Goal: Task Accomplishment & Management: Use online tool/utility

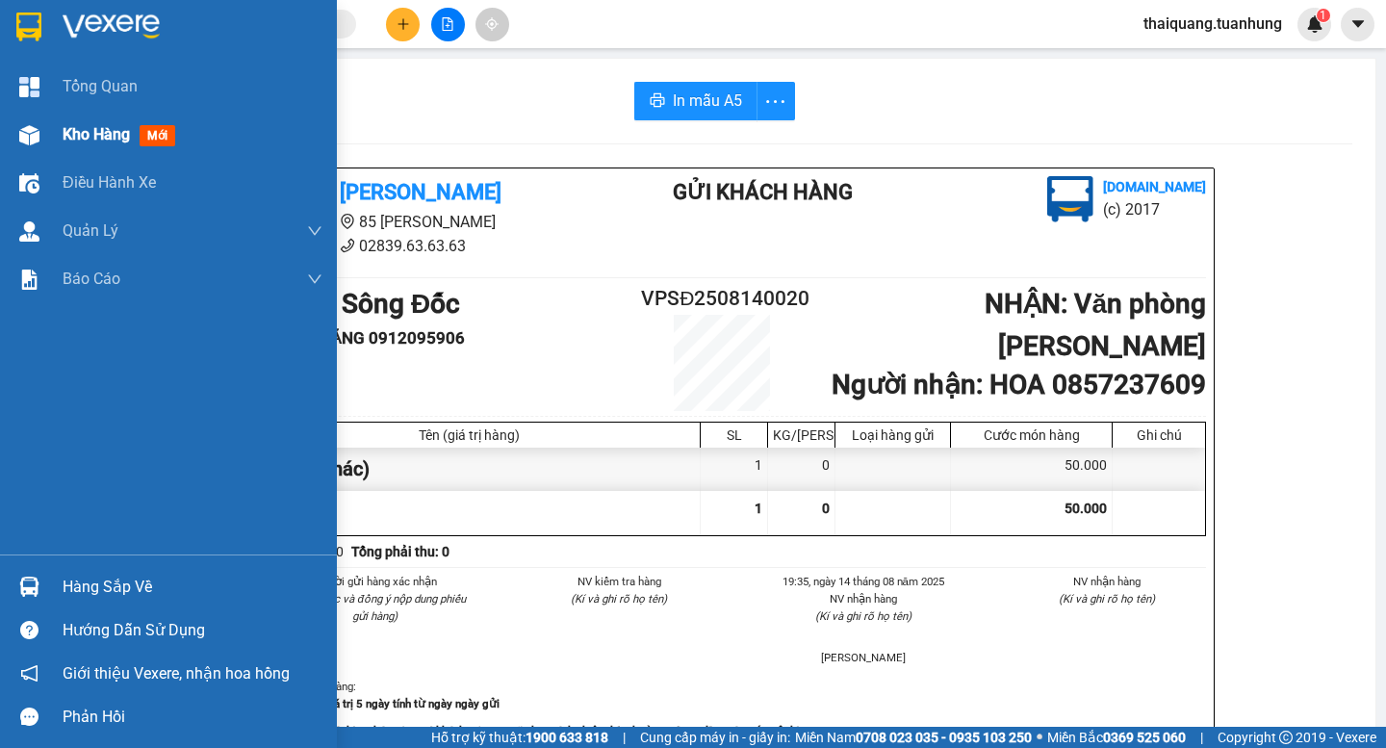
click at [59, 141] on div "Kho hàng mới" at bounding box center [168, 135] width 337 height 48
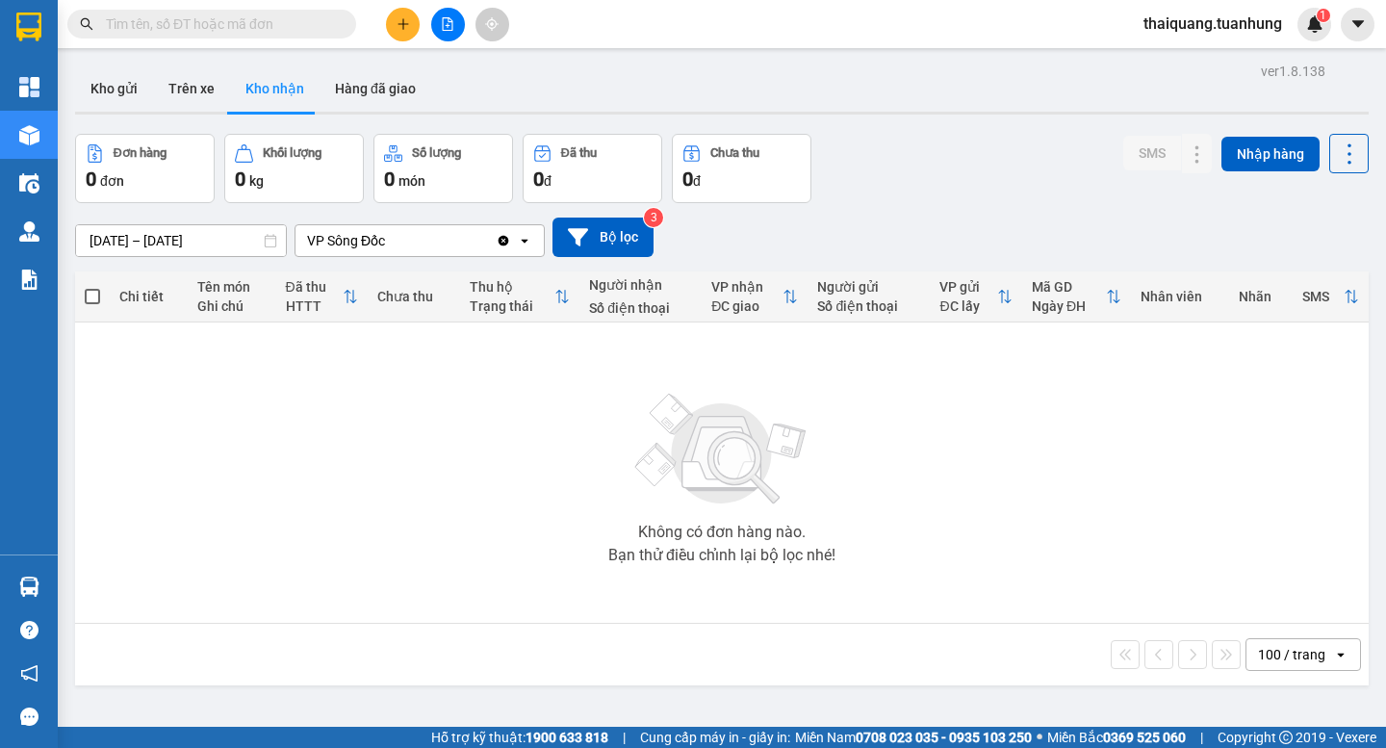
click at [481, 451] on div "Không có đơn hàng nào. Bạn thử điều chỉnh lại bộ lọc nhé!" at bounding box center [722, 472] width 1274 height 289
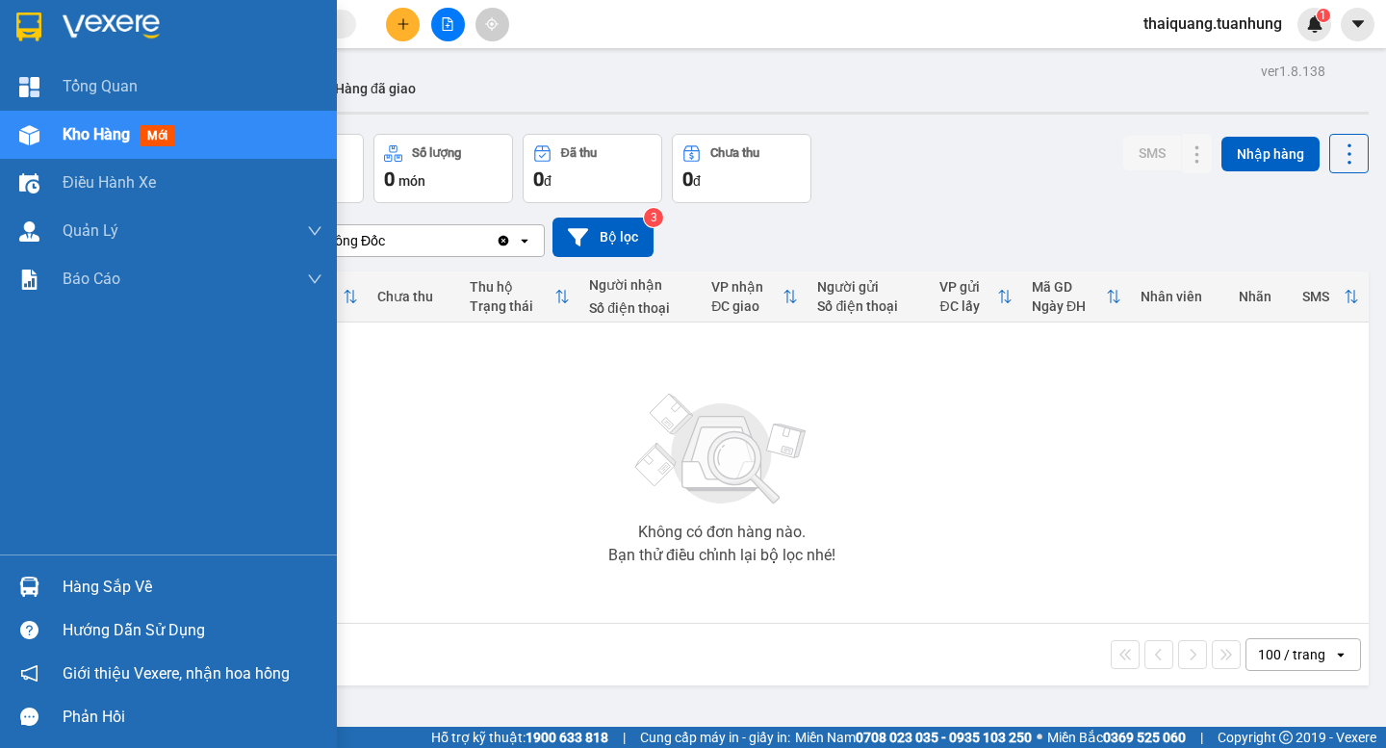
click at [110, 138] on span "Kho hàng" at bounding box center [96, 134] width 67 height 18
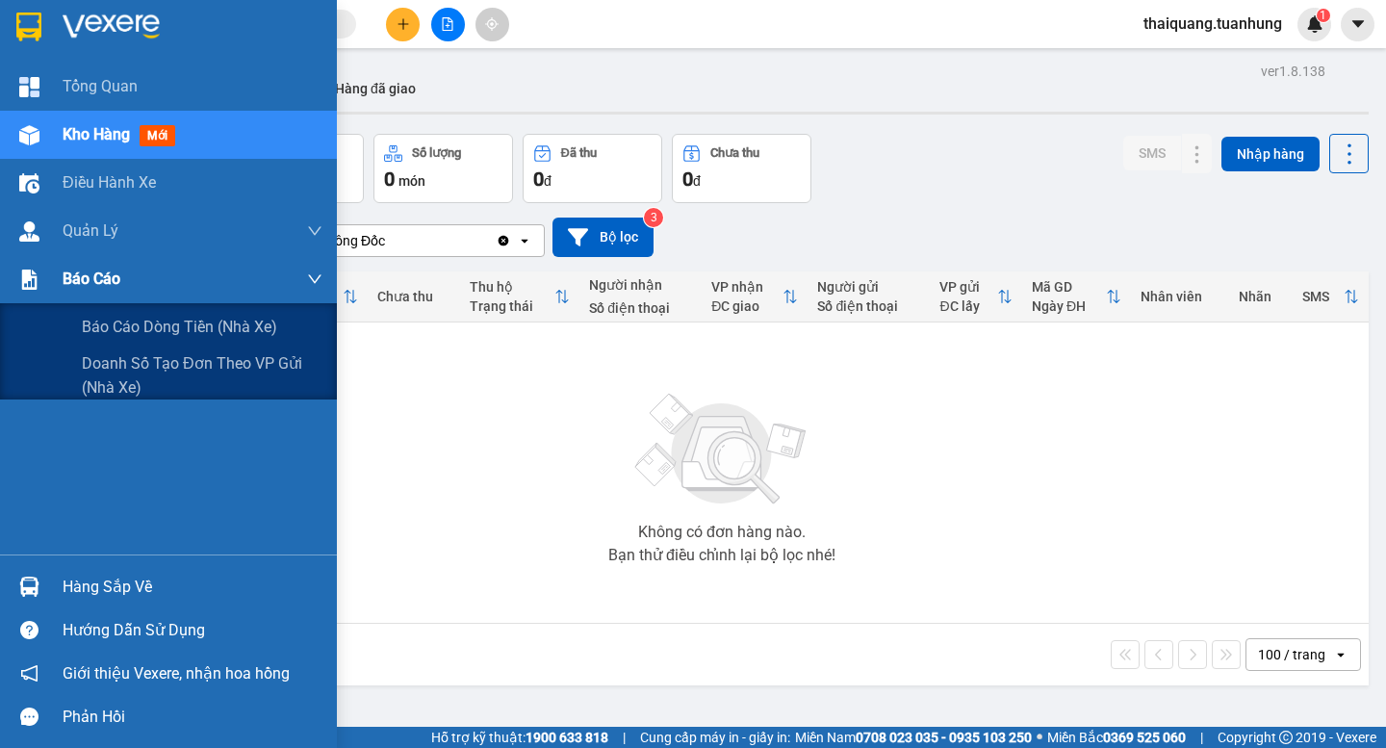
click at [118, 290] on span "Báo cáo" at bounding box center [92, 279] width 58 height 24
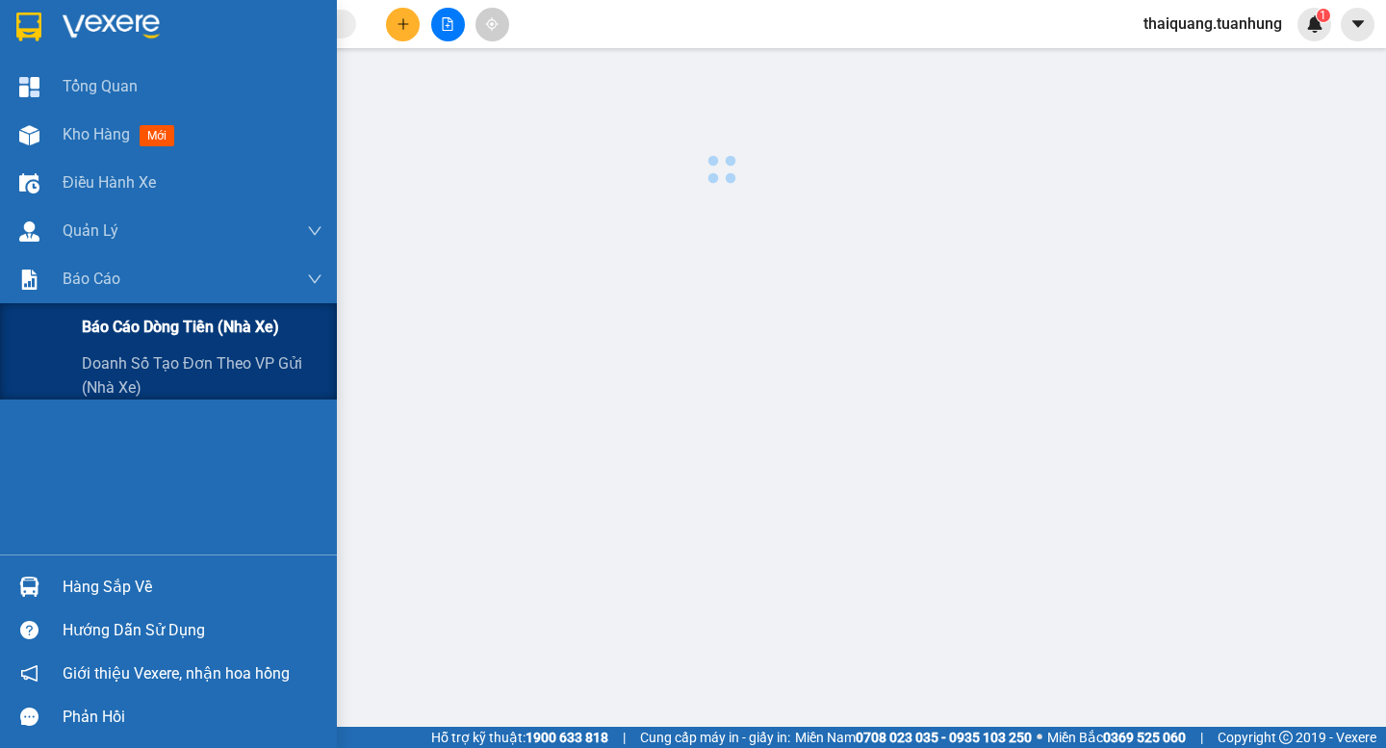
click at [128, 321] on span "Báo cáo dòng tiền (nhà xe)" at bounding box center [180, 327] width 197 height 24
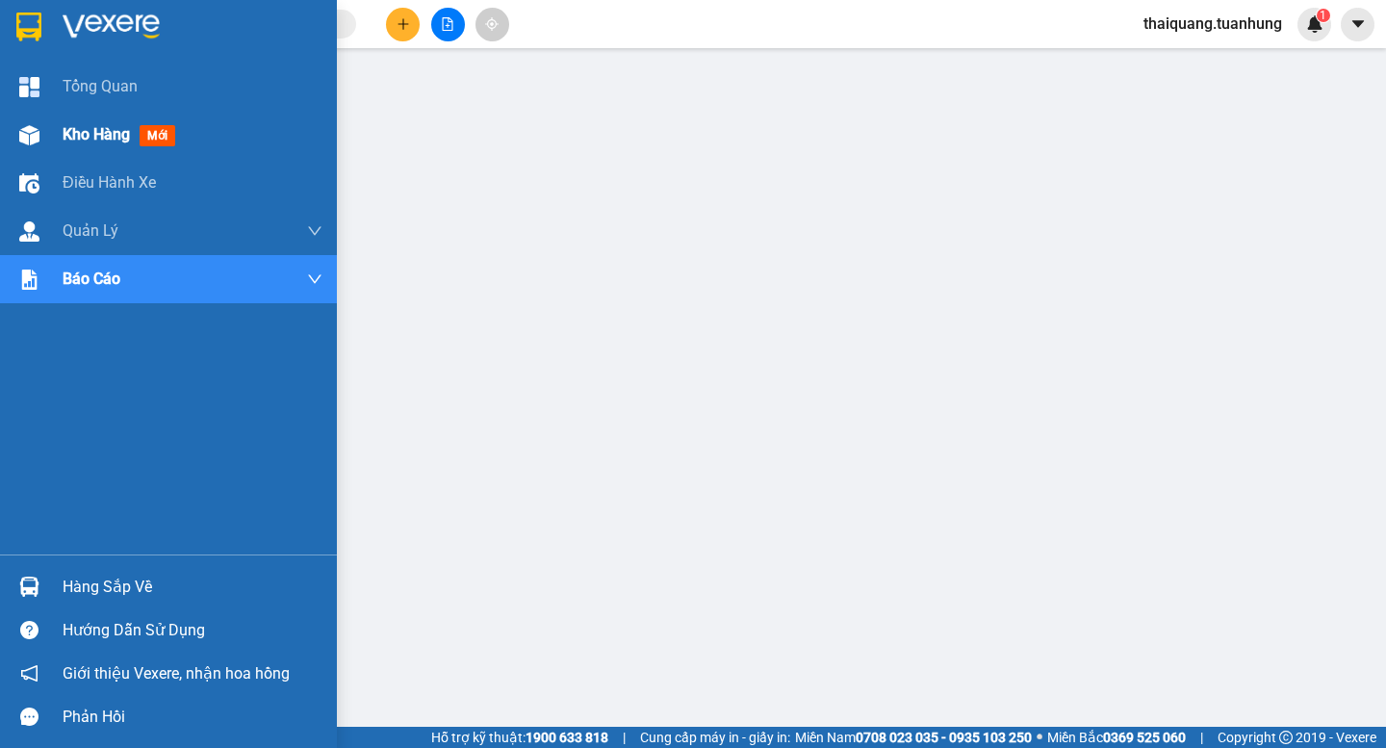
click at [48, 137] on div "Kho hàng mới" at bounding box center [168, 135] width 337 height 48
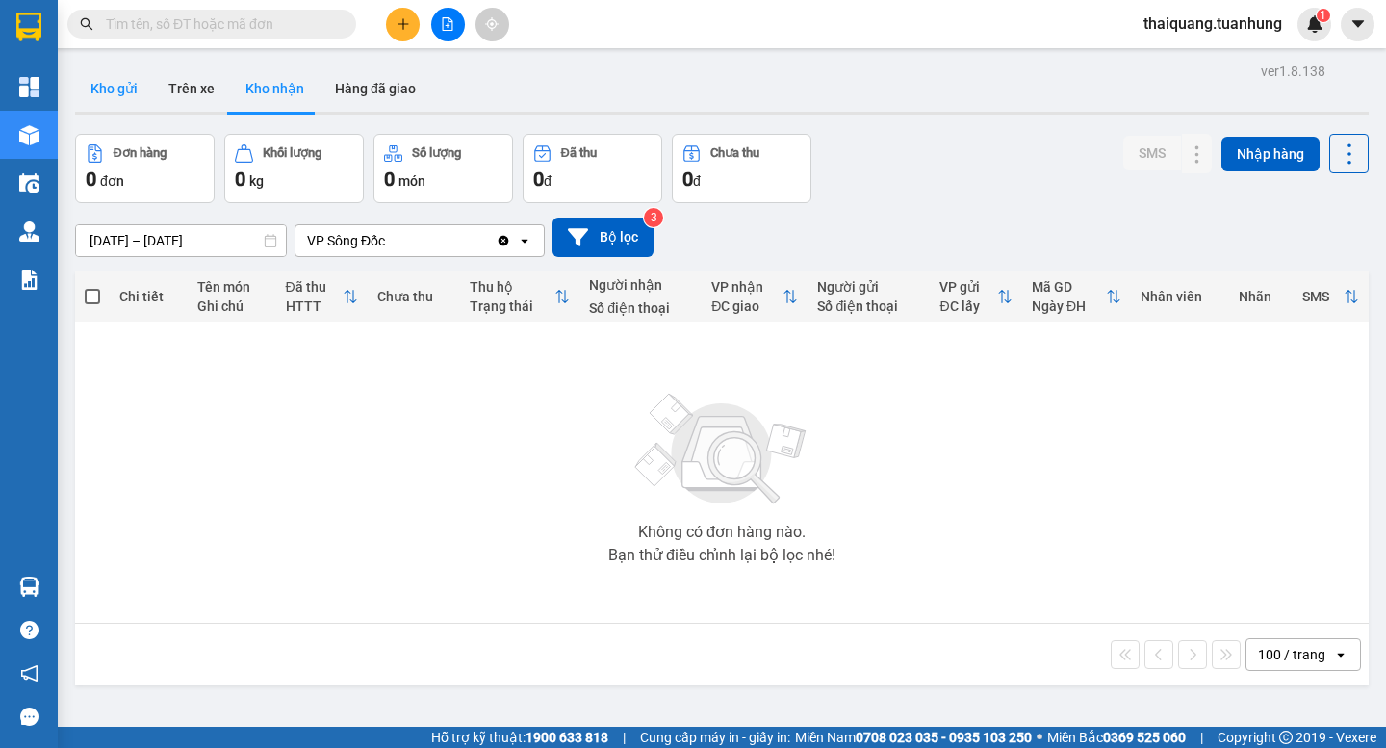
drag, startPoint x: 135, startPoint y: 99, endPoint x: 130, endPoint y: 88, distance: 12.5
click at [134, 99] on button "Kho gửi" at bounding box center [114, 88] width 78 height 46
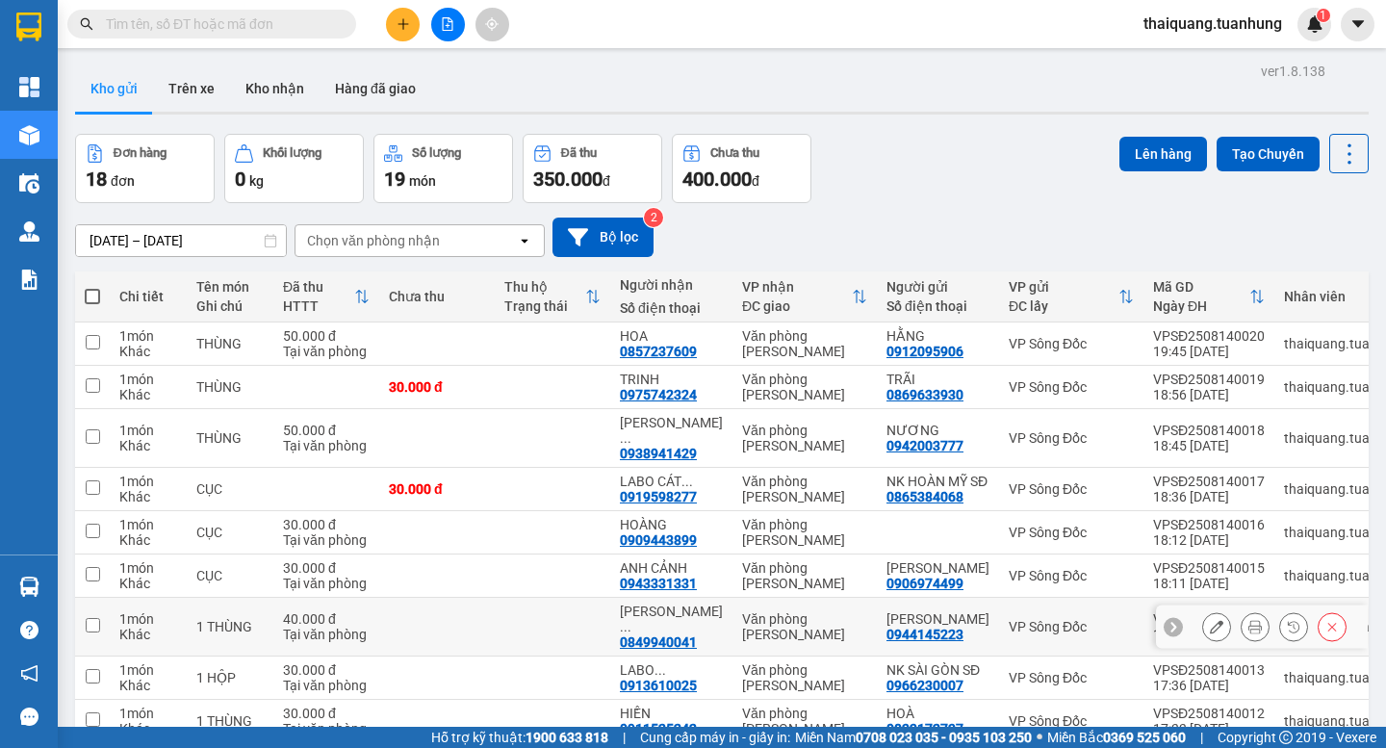
scroll to position [539, 0]
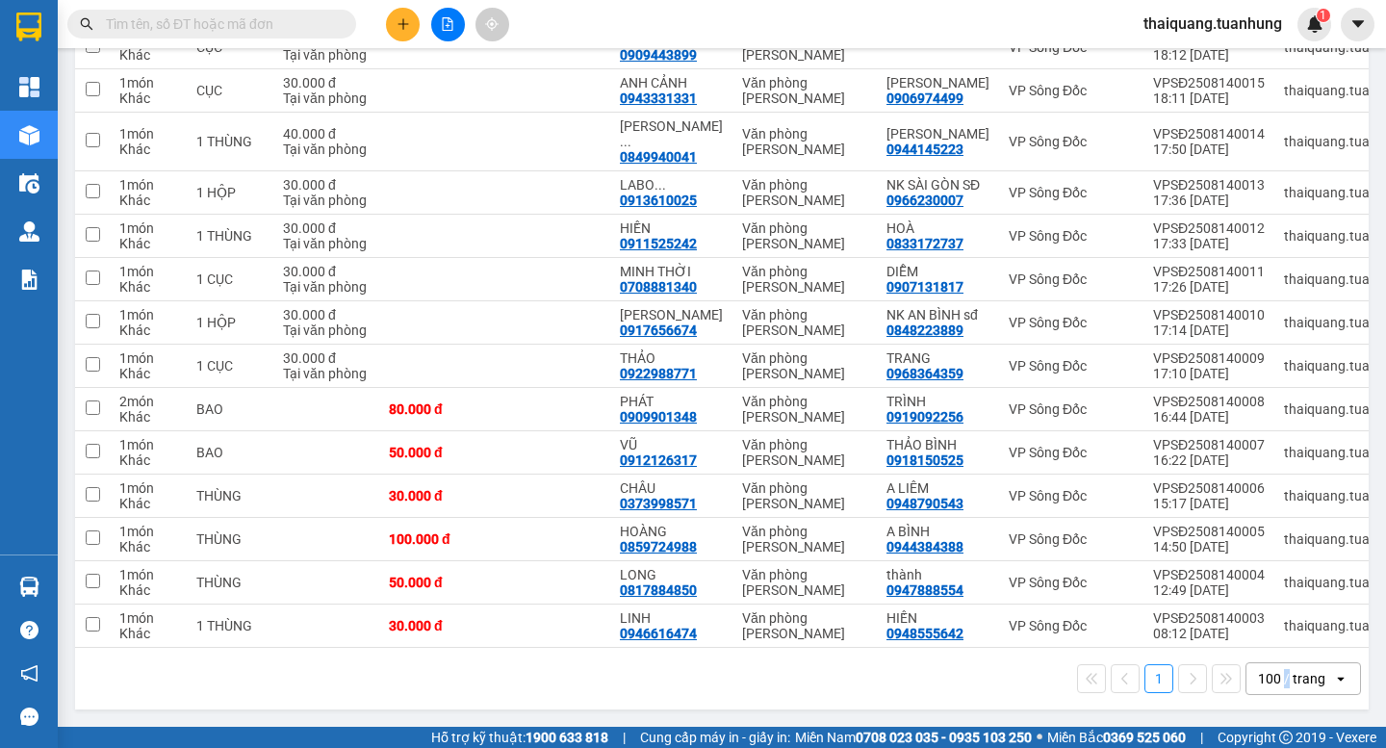
click at [1272, 680] on div "100 / trang" at bounding box center [1291, 678] width 67 height 19
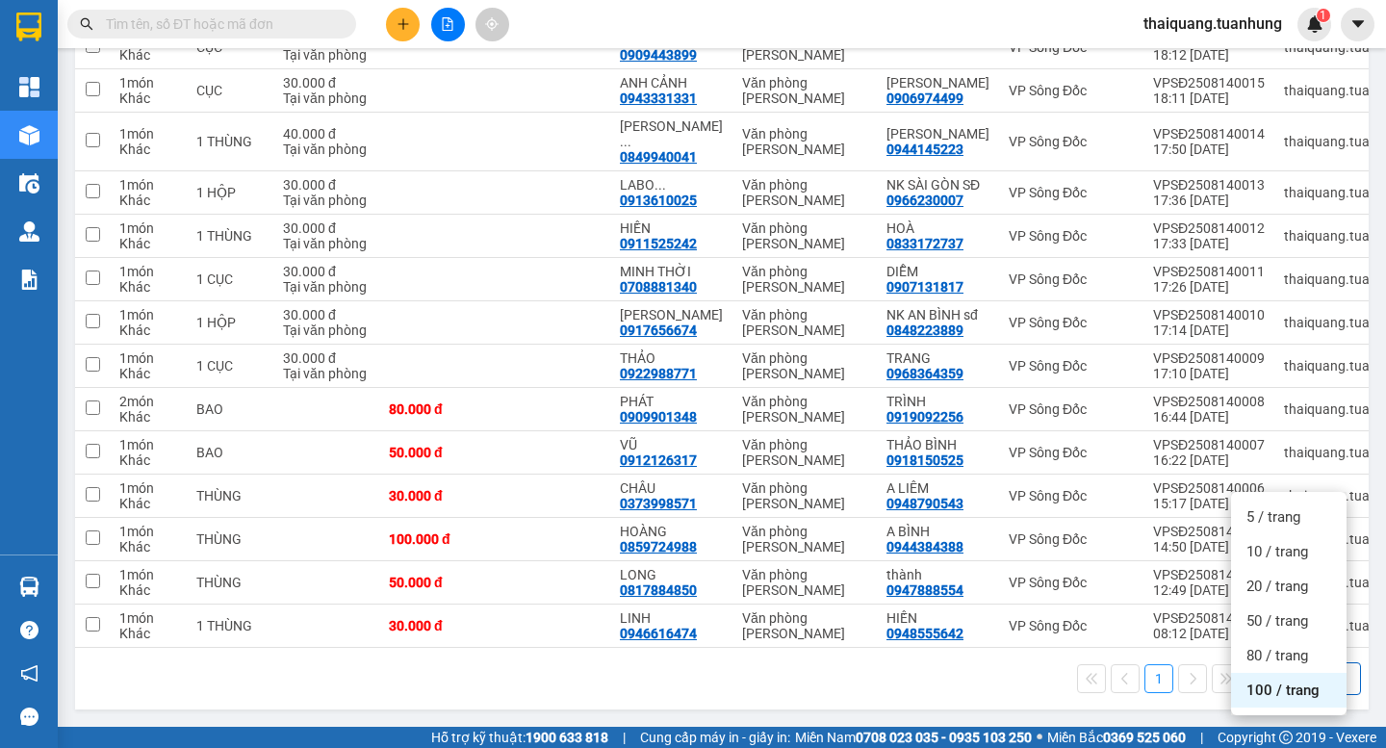
click at [1274, 680] on span "100 / trang" at bounding box center [1282, 689] width 73 height 19
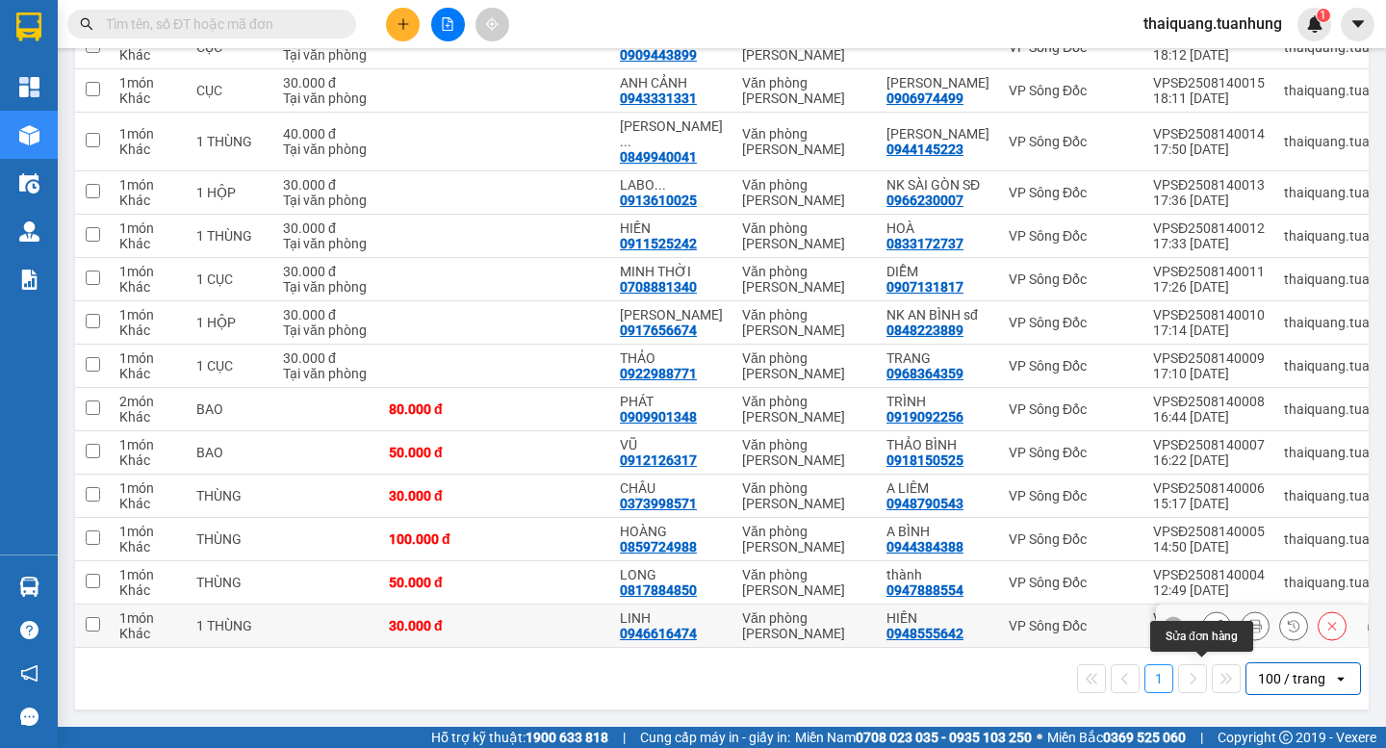
click at [1210, 619] on icon at bounding box center [1216, 625] width 13 height 13
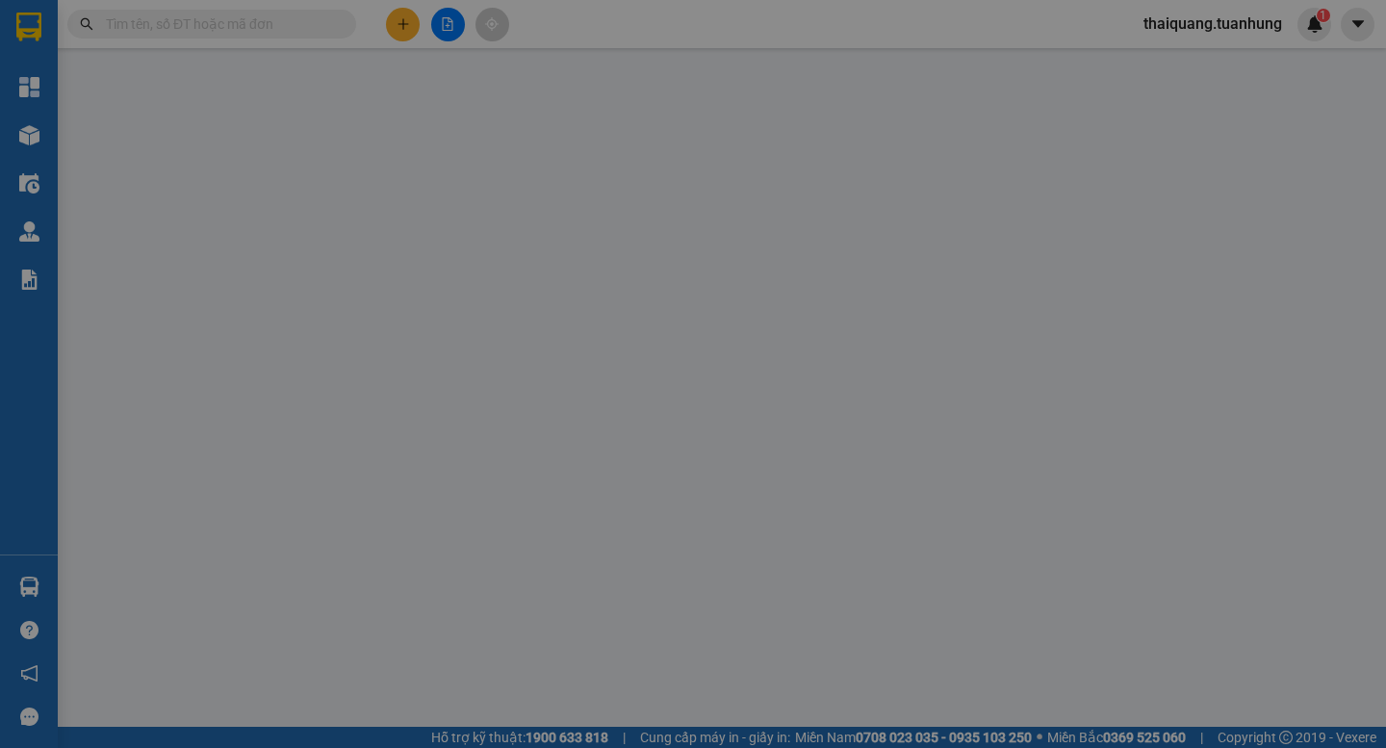
type input "0948555642"
type input "HIẾN"
type input "0946616474"
type input "LINH"
type input "30.000"
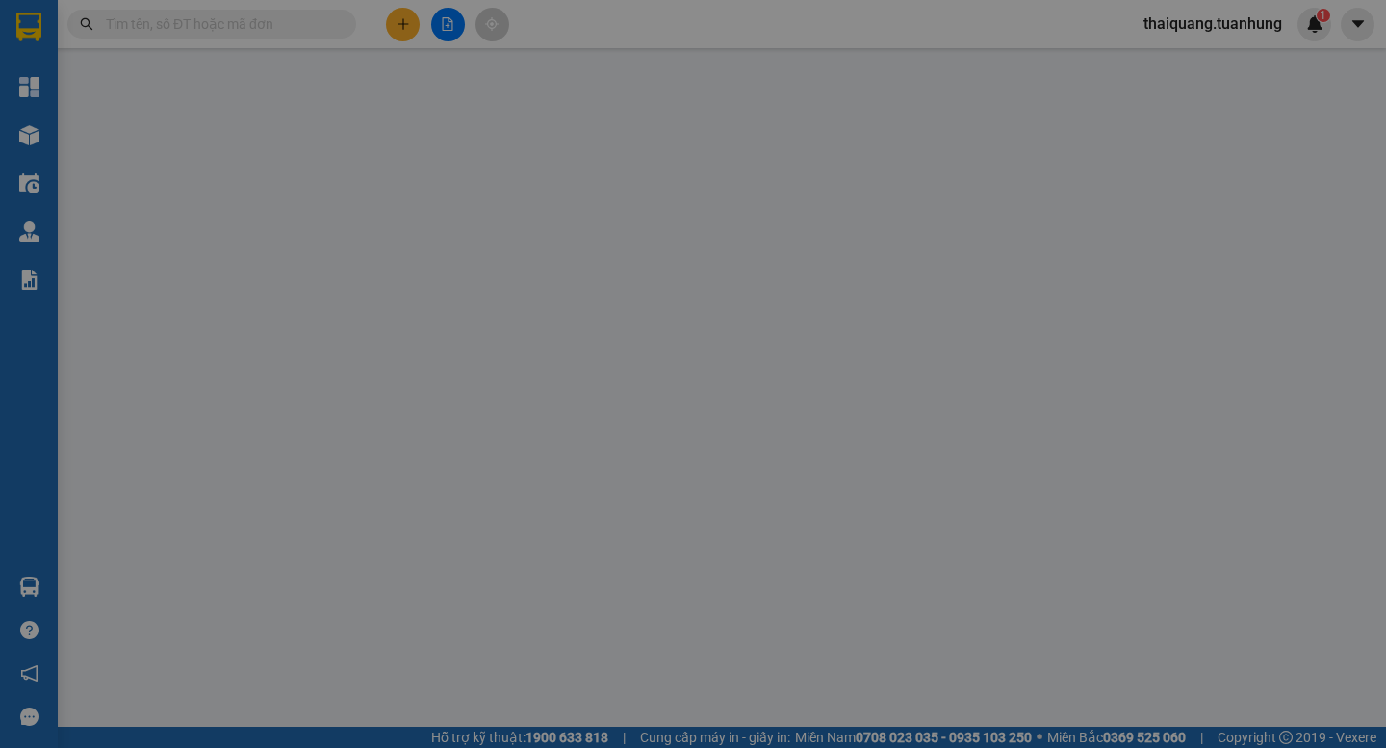
type input "30.000"
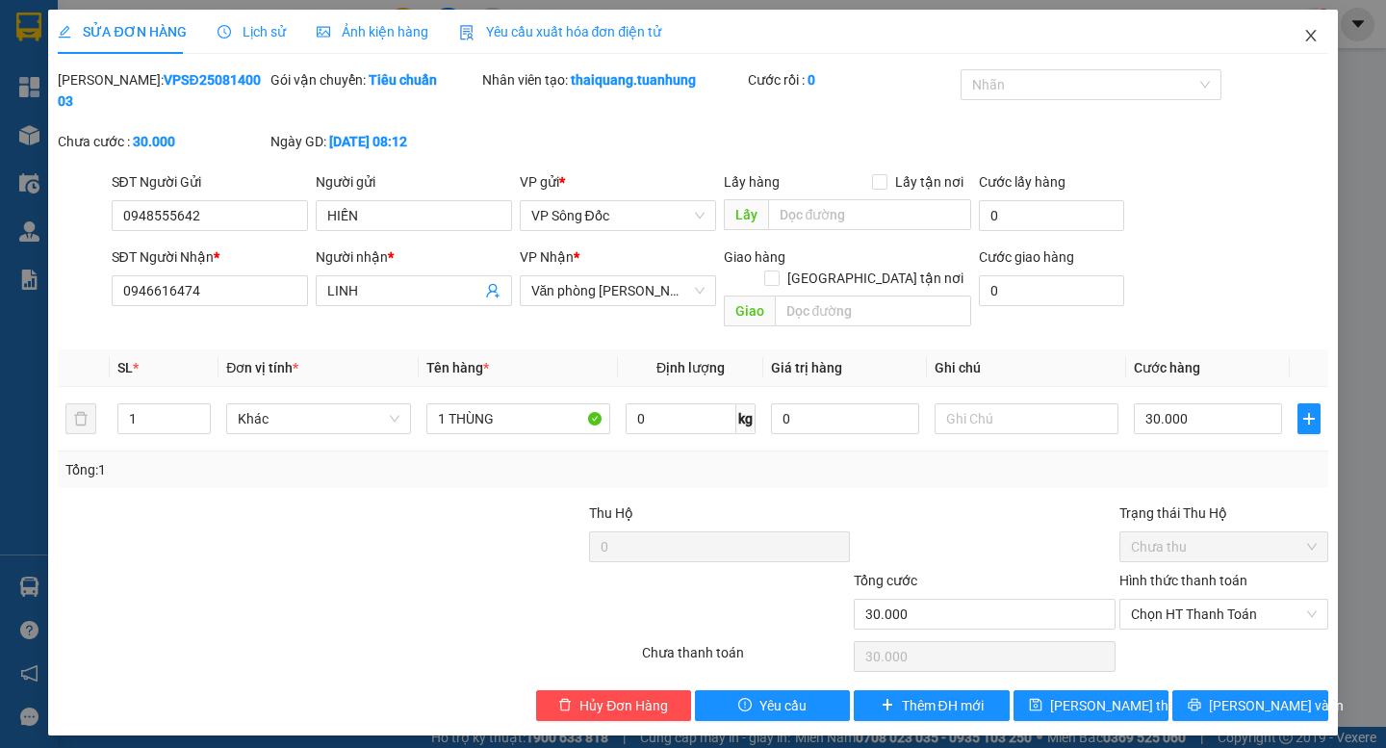
click at [1319, 40] on span "Close" at bounding box center [1311, 37] width 54 height 54
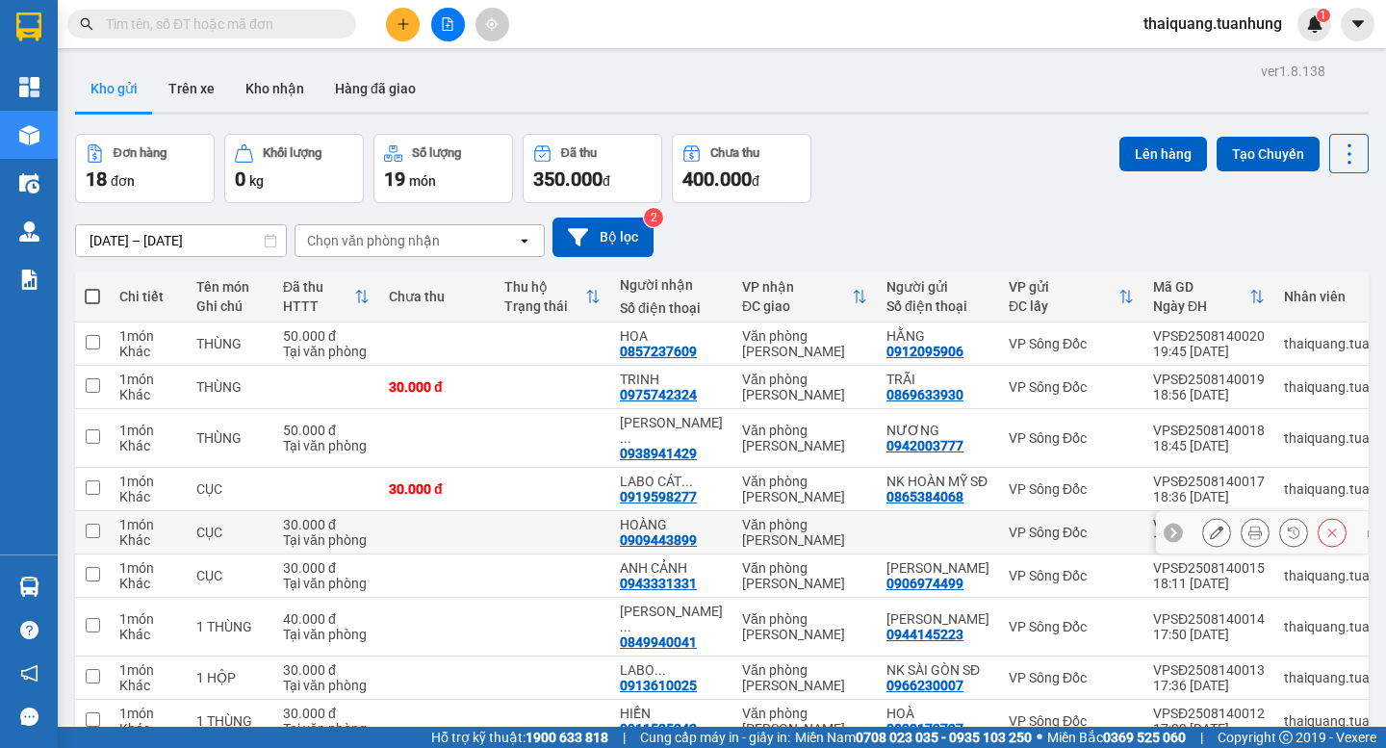
scroll to position [539, 0]
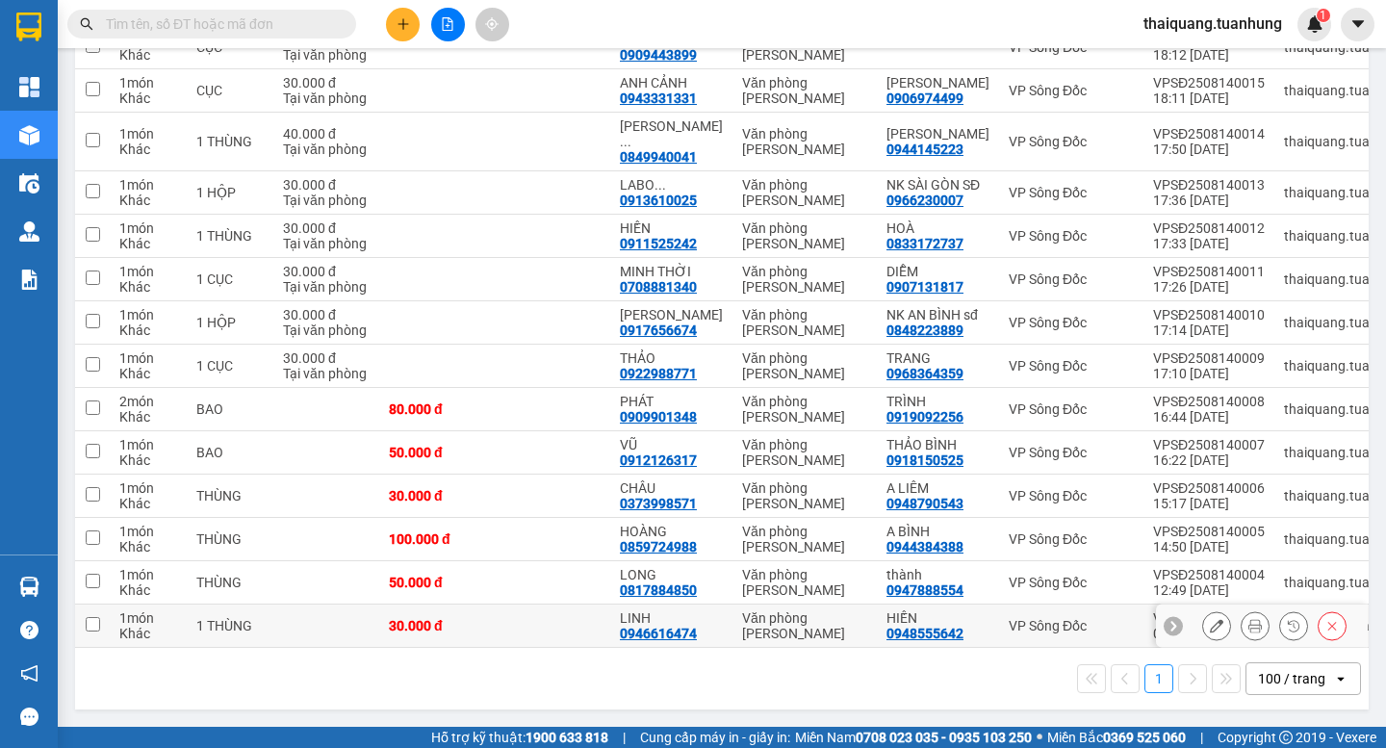
click at [97, 617] on input "checkbox" at bounding box center [93, 624] width 14 height 14
checkbox input "true"
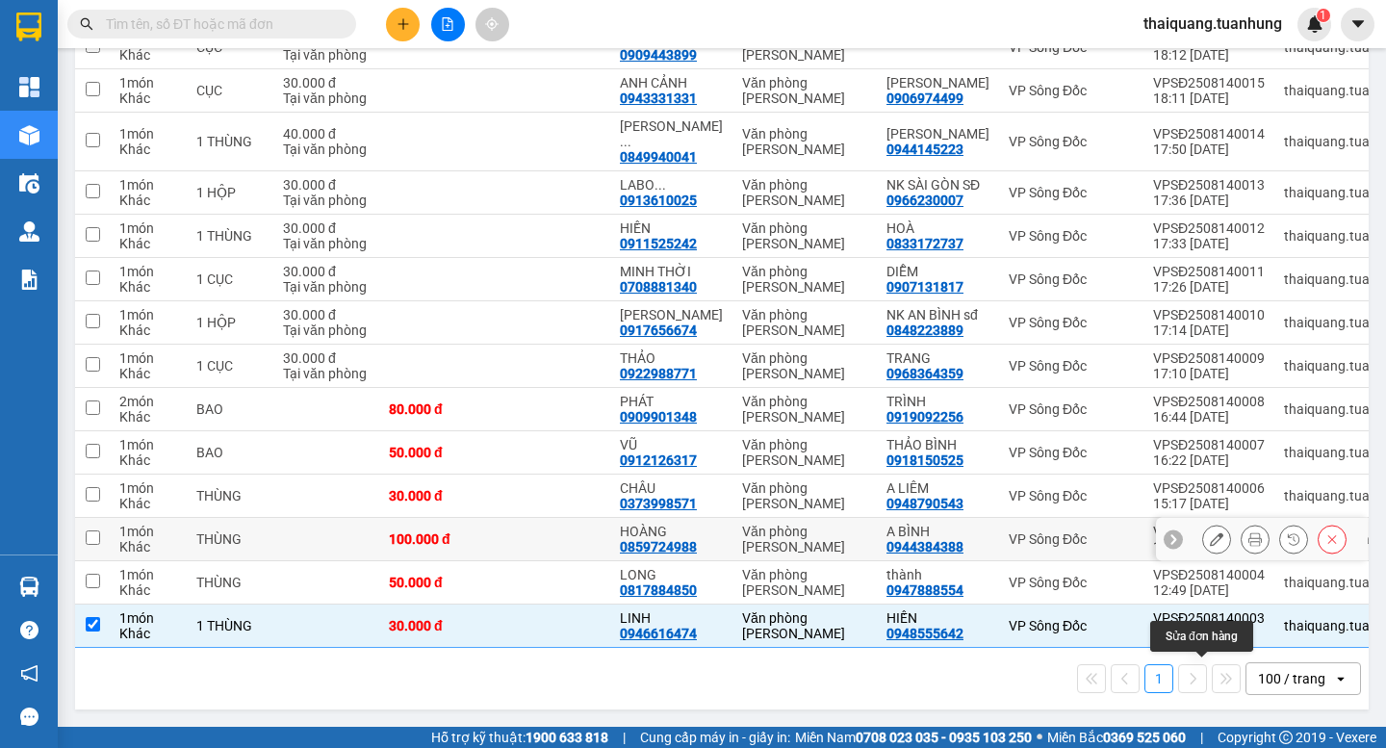
scroll to position [0, 0]
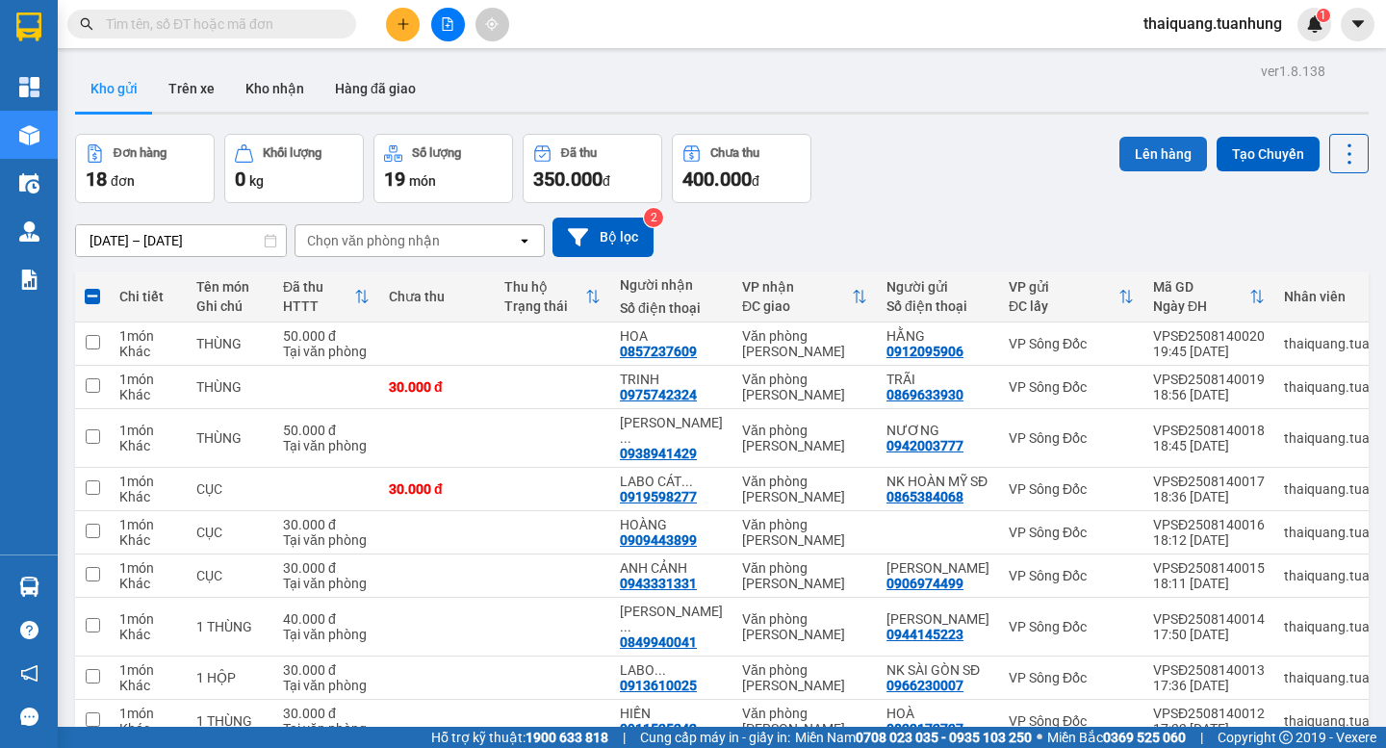
click at [1160, 150] on button "Lên hàng" at bounding box center [1163, 154] width 88 height 35
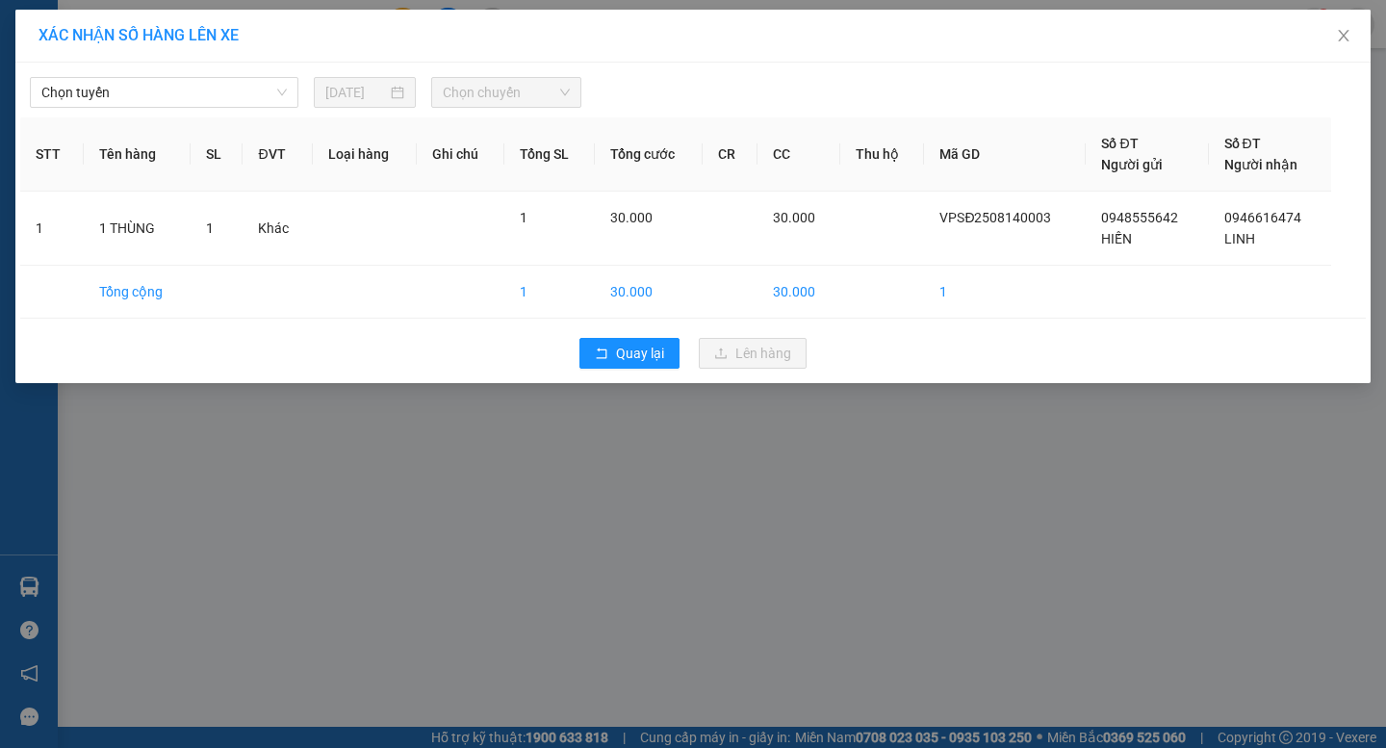
click at [202, 74] on div "Chọn tuyến 14/08/2025 Chọn chuyến" at bounding box center [693, 87] width 1346 height 40
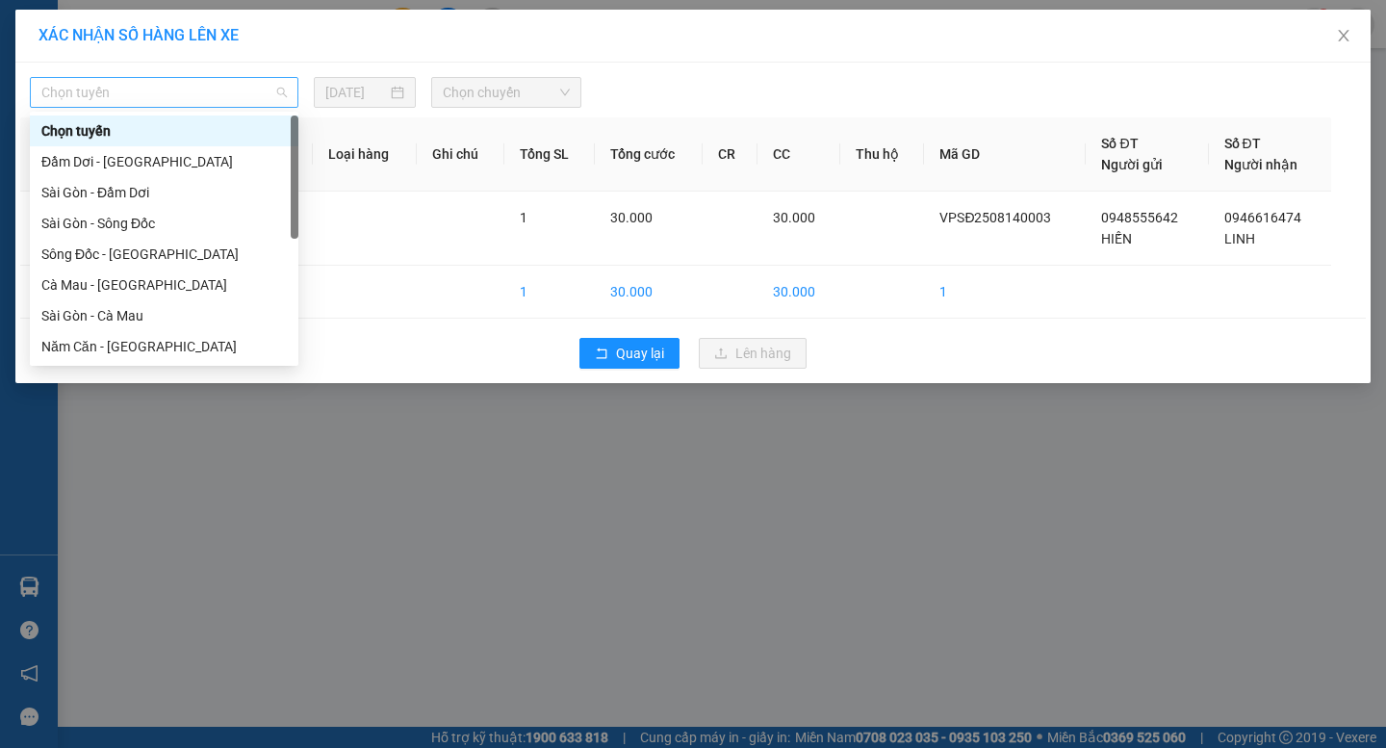
click at [210, 90] on span "Chọn tuyến" at bounding box center [163, 92] width 245 height 29
drag, startPoint x: 113, startPoint y: 254, endPoint x: 141, endPoint y: 238, distance: 32.4
click at [113, 254] on div "Sông Đốc - Sài Gòn" at bounding box center [163, 254] width 245 height 21
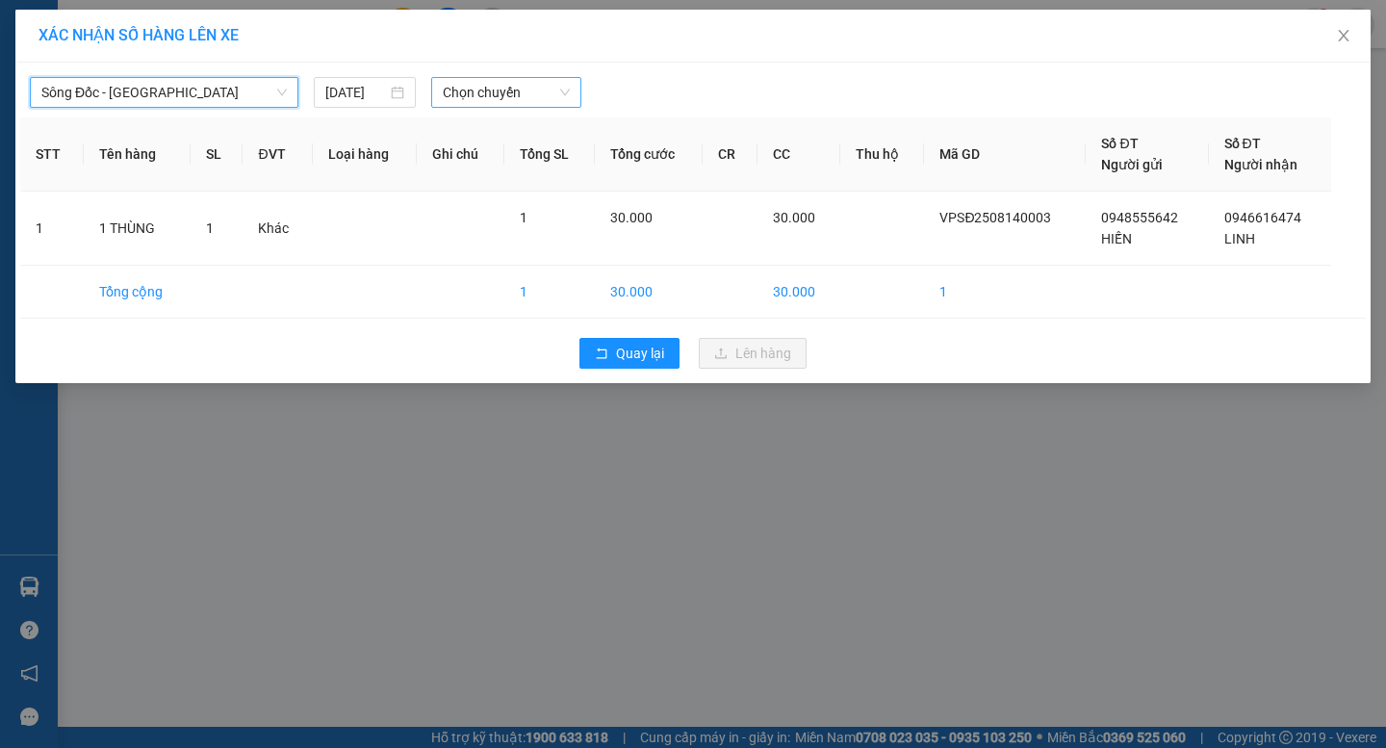
click at [497, 93] on span "Chọn chuyến" at bounding box center [506, 92] width 127 height 29
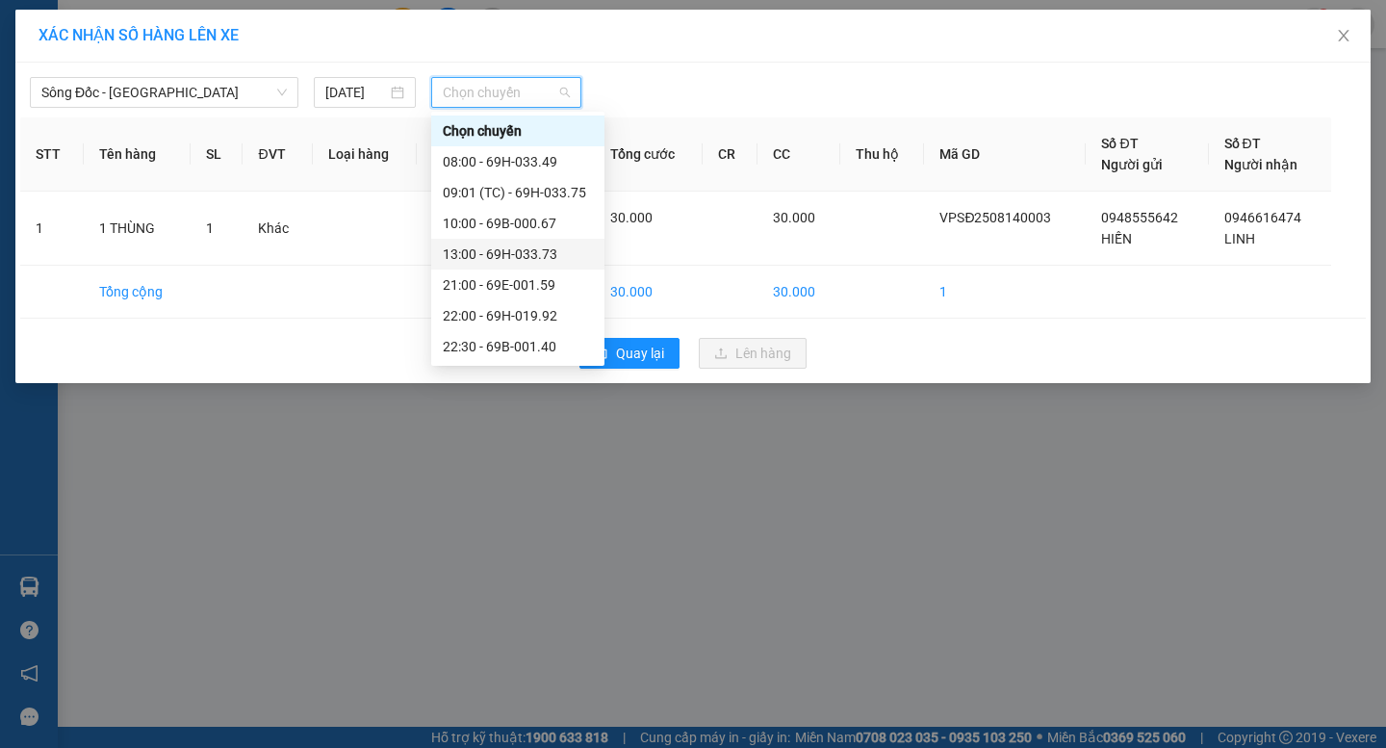
click at [502, 254] on div "13:00 - 69H-033.73" at bounding box center [518, 254] width 150 height 21
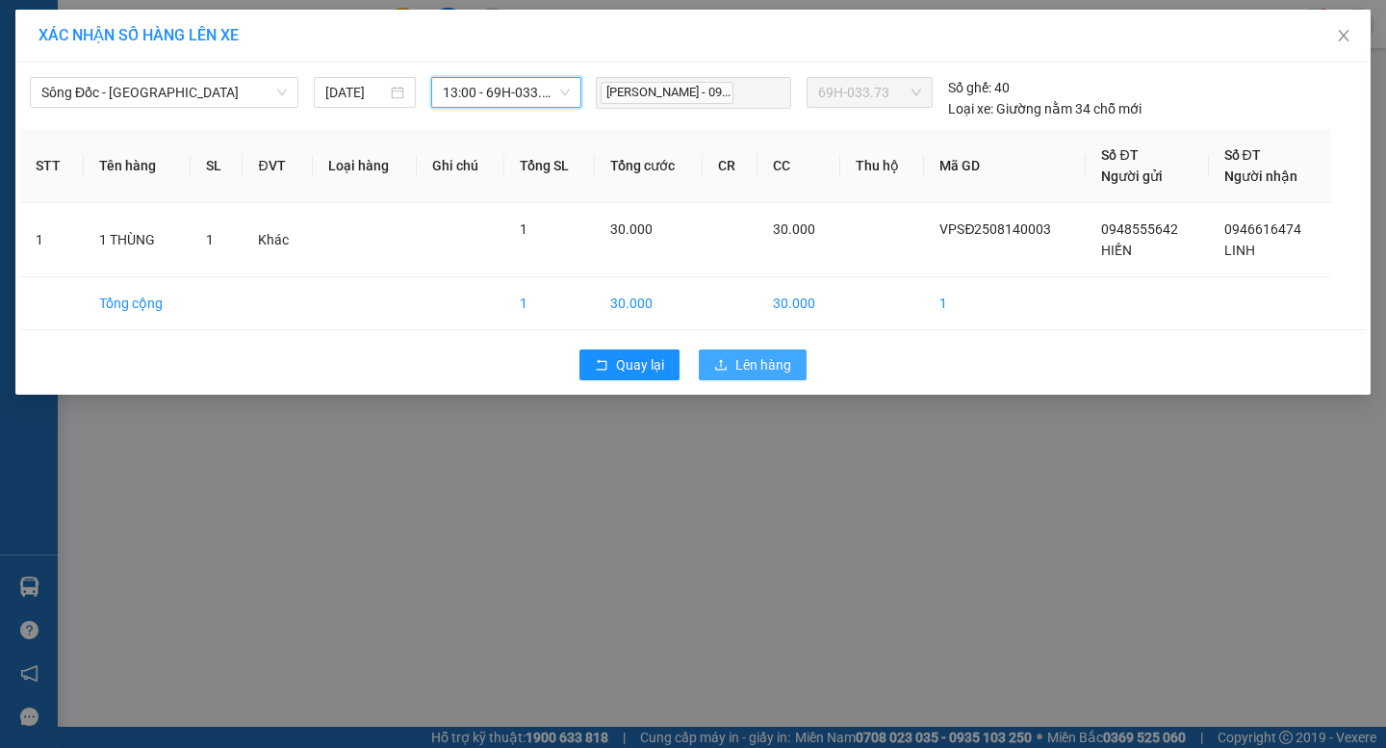
click at [757, 363] on span "Lên hàng" at bounding box center [763, 364] width 56 height 21
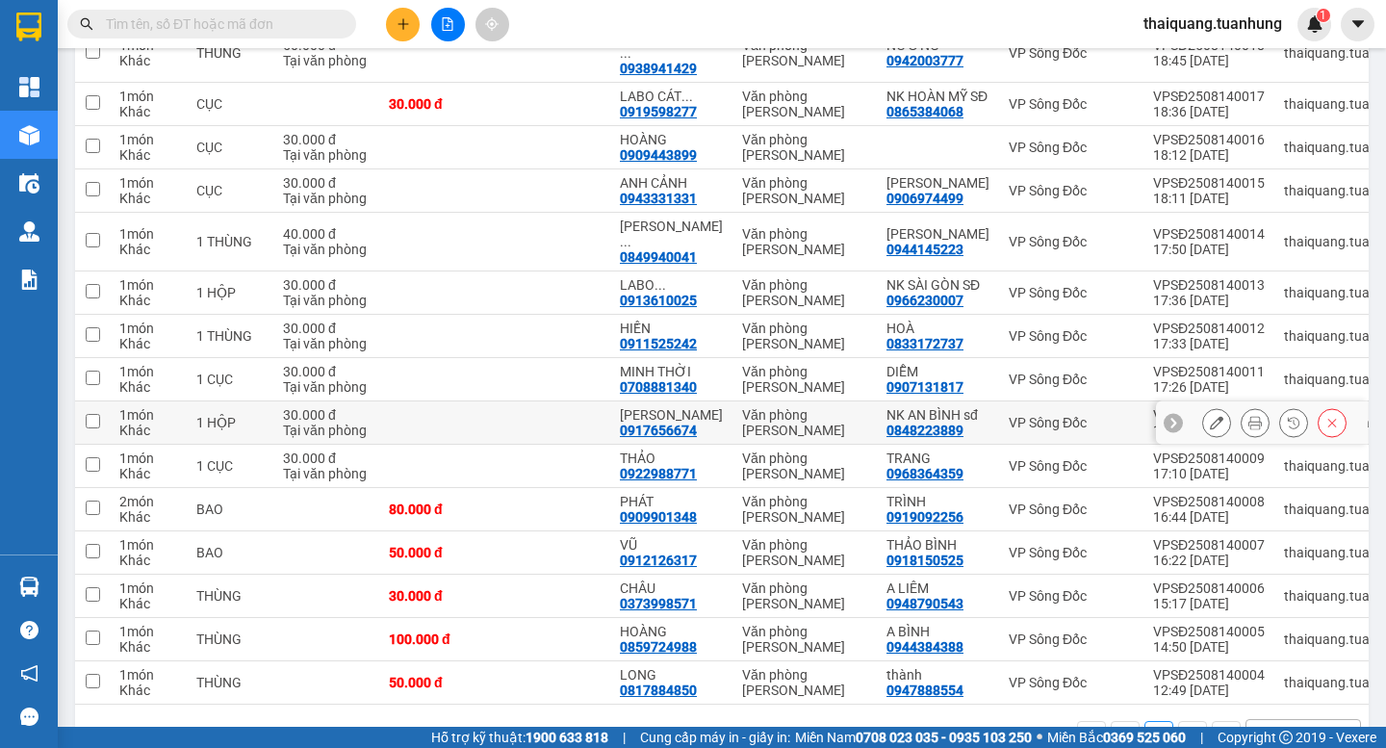
scroll to position [496, 0]
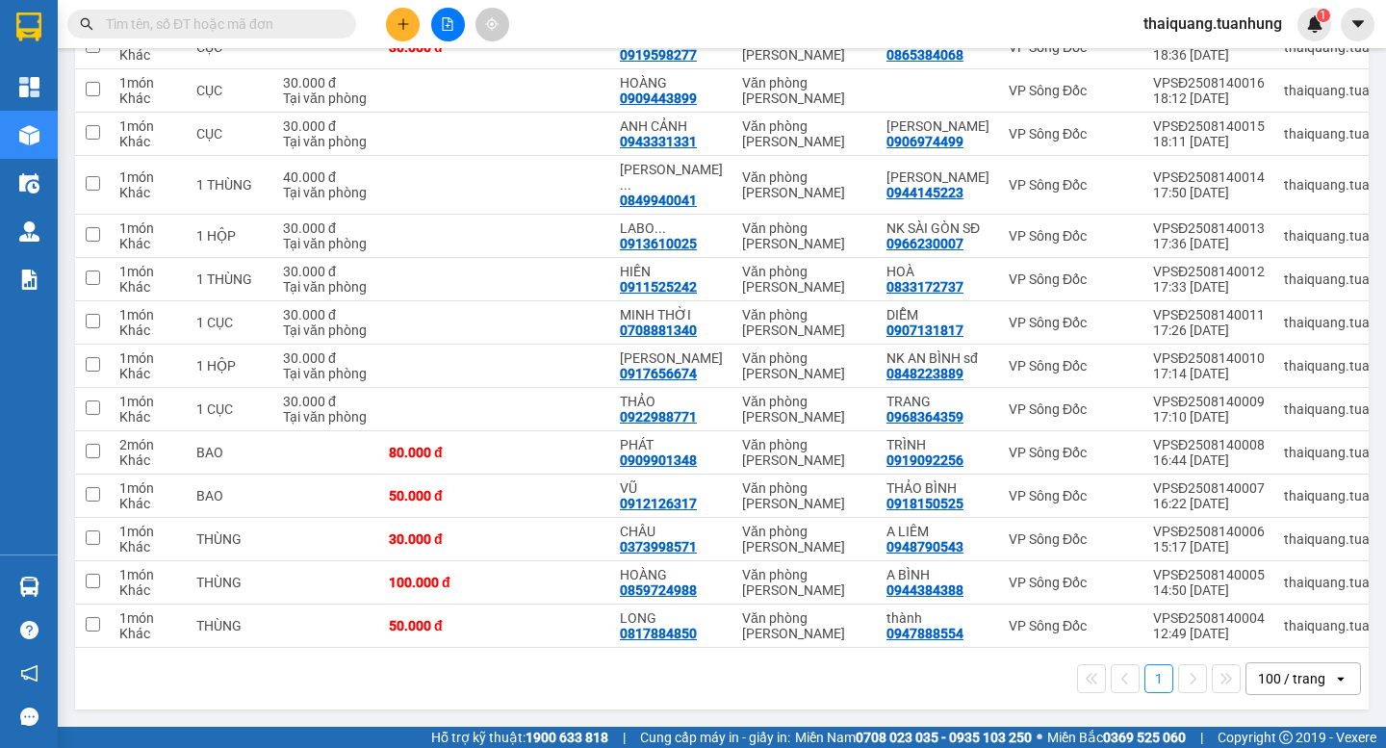
click at [1272, 680] on div "100 / trang" at bounding box center [1291, 678] width 67 height 19
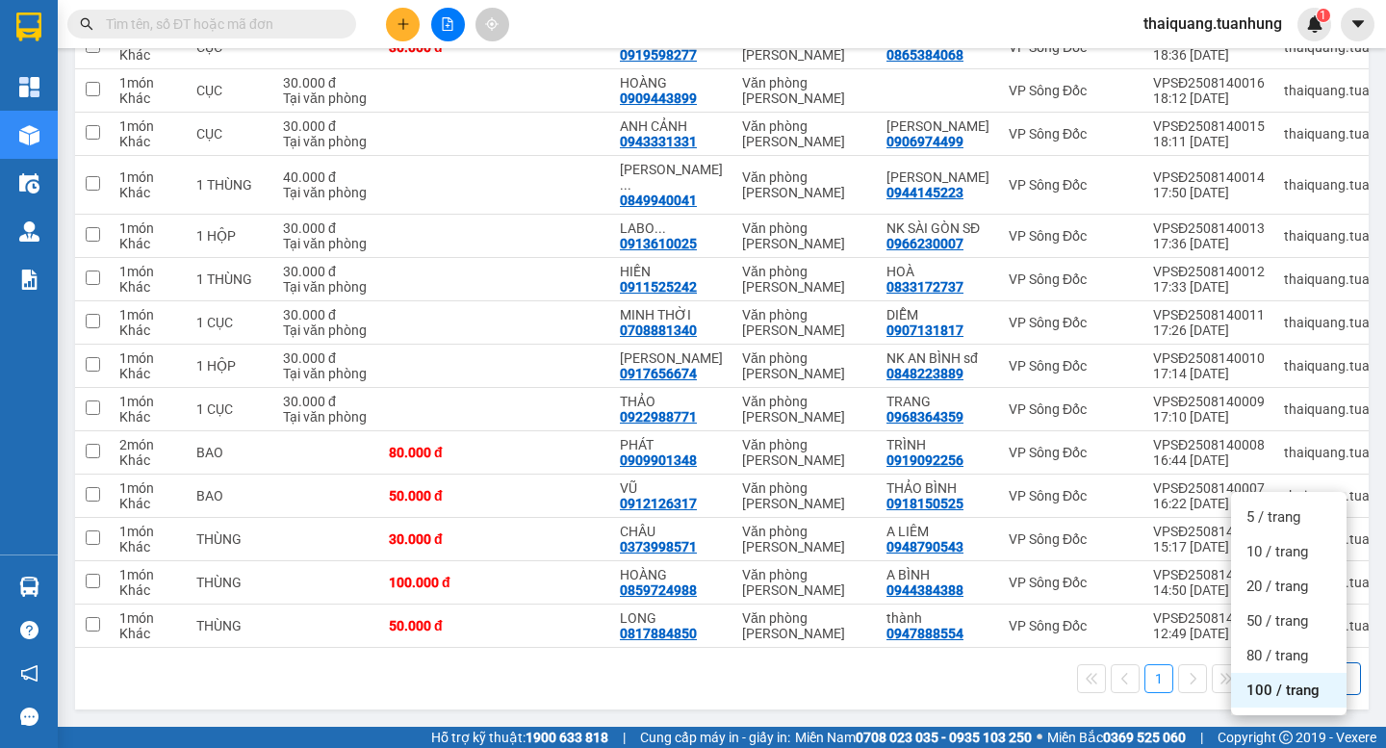
click at [1272, 680] on span "100 / trang" at bounding box center [1282, 689] width 73 height 19
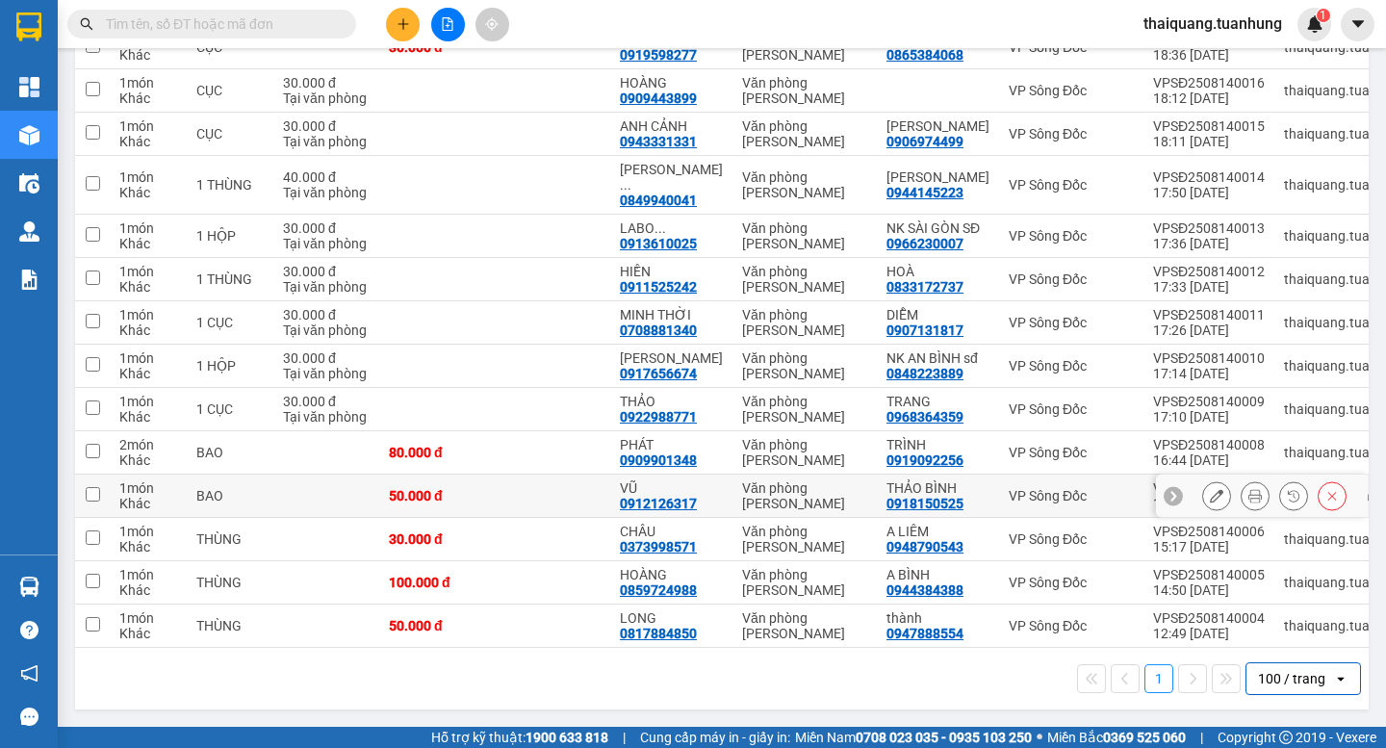
scroll to position [0, 0]
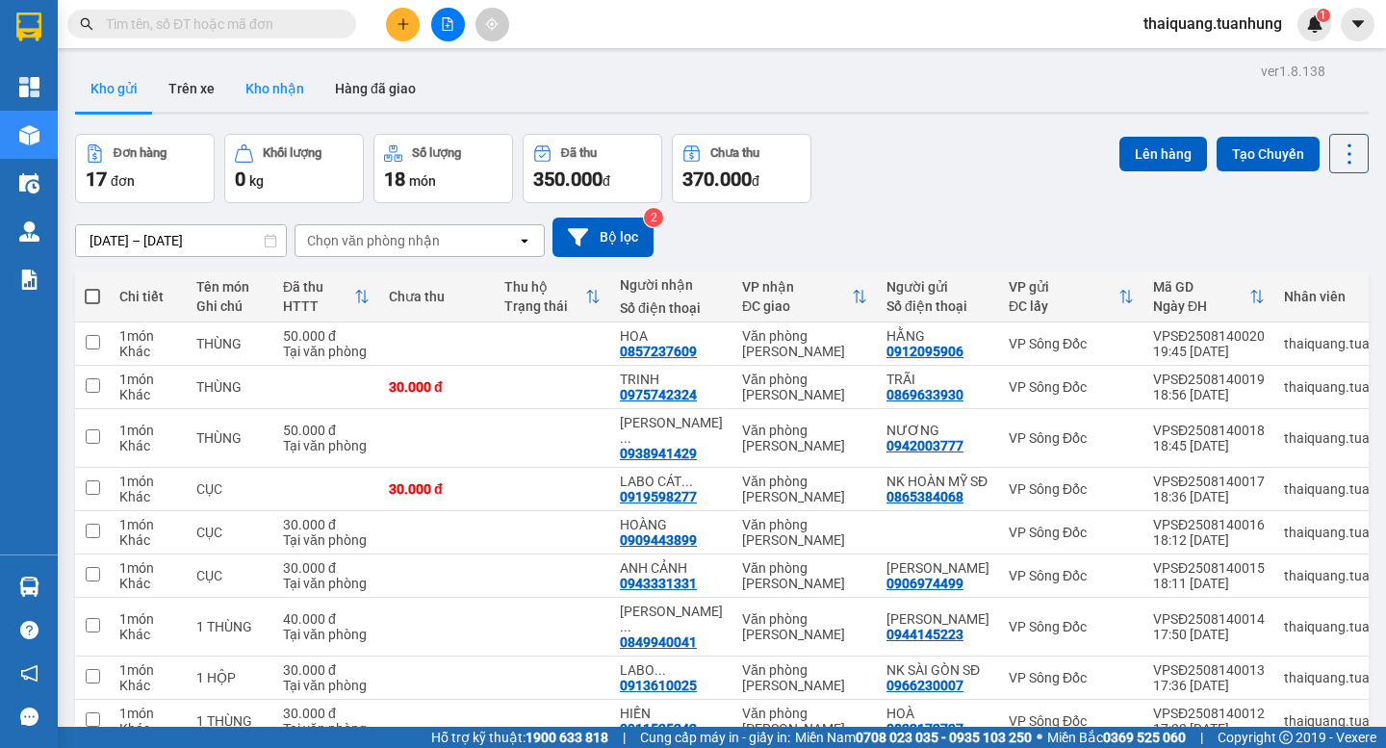
click at [285, 89] on button "Kho nhận" at bounding box center [275, 88] width 90 height 46
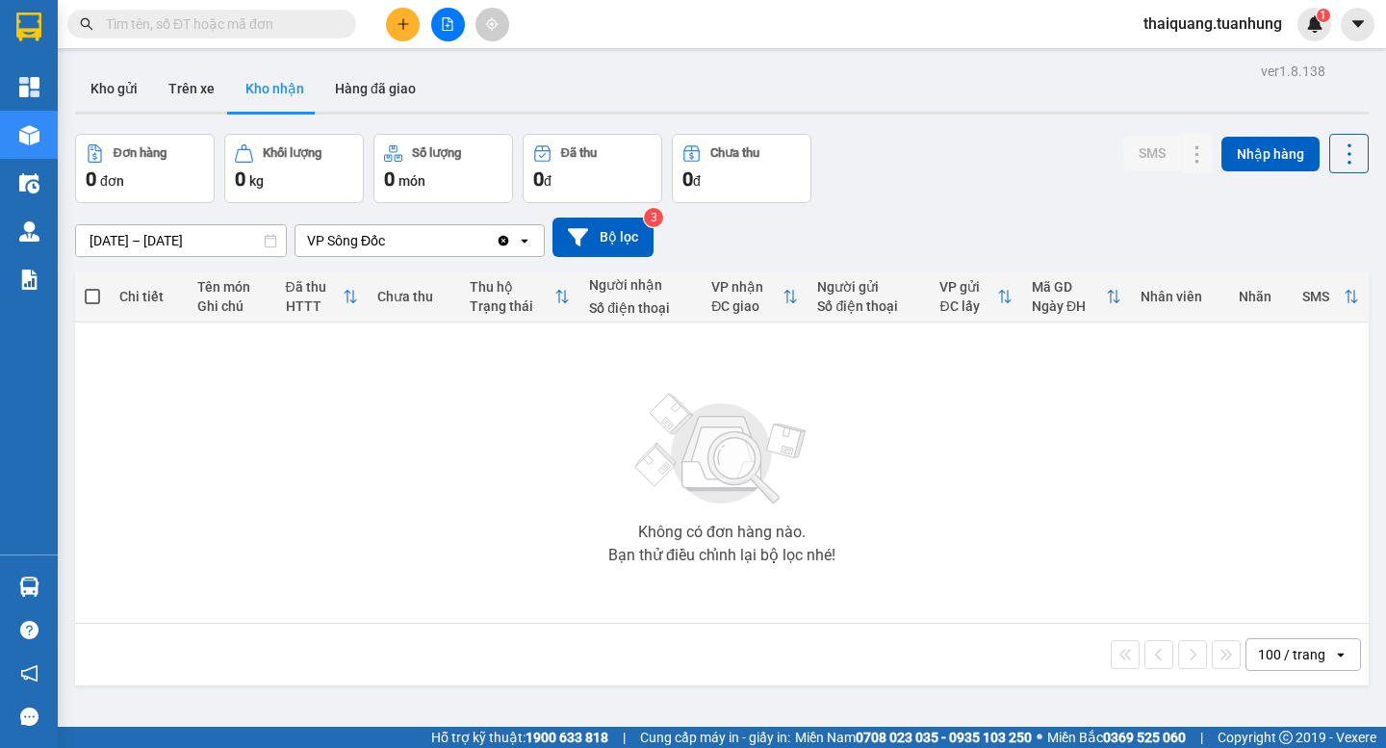
click at [280, 90] on button "Kho nhận" at bounding box center [275, 88] width 90 height 46
click at [396, 93] on button "Hàng đã giao" at bounding box center [376, 88] width 112 height 46
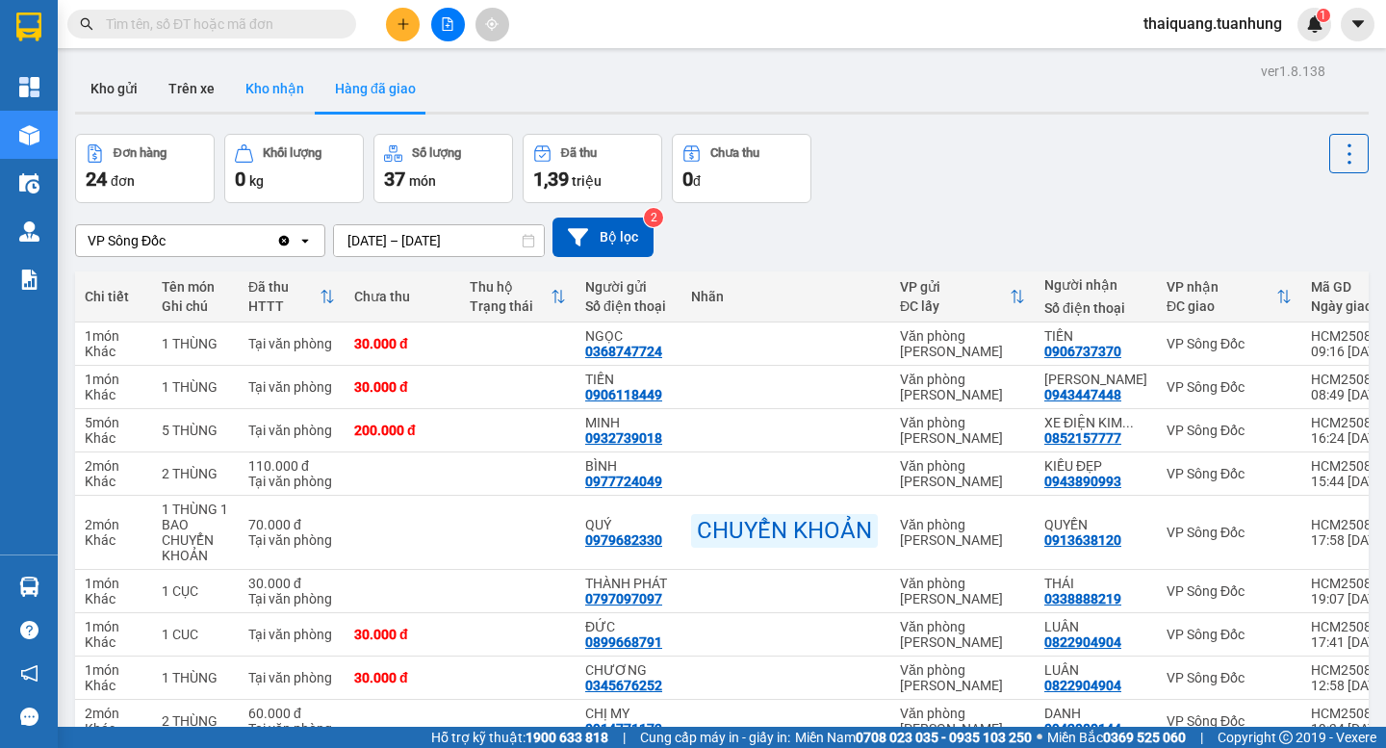
click at [244, 89] on button "Kho nhận" at bounding box center [275, 88] width 90 height 46
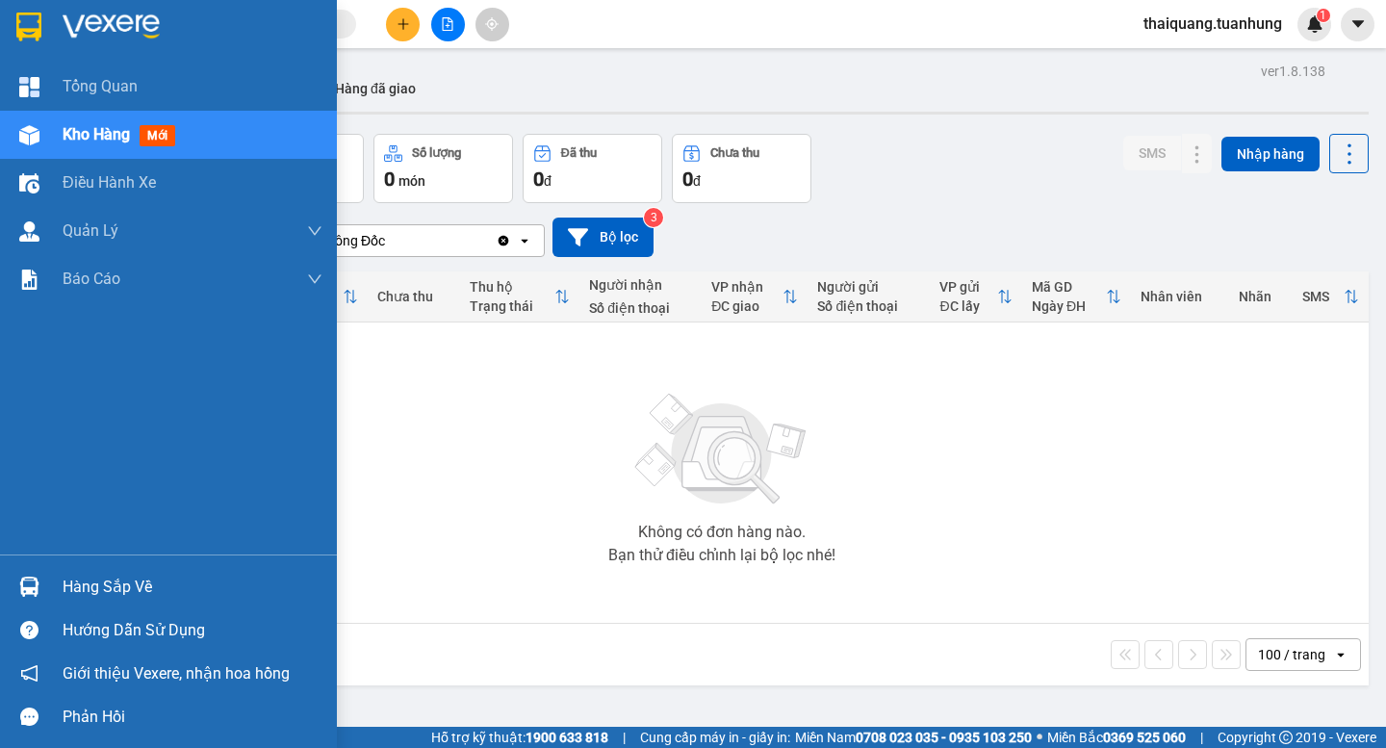
click at [68, 134] on span "Kho hàng" at bounding box center [96, 134] width 67 height 18
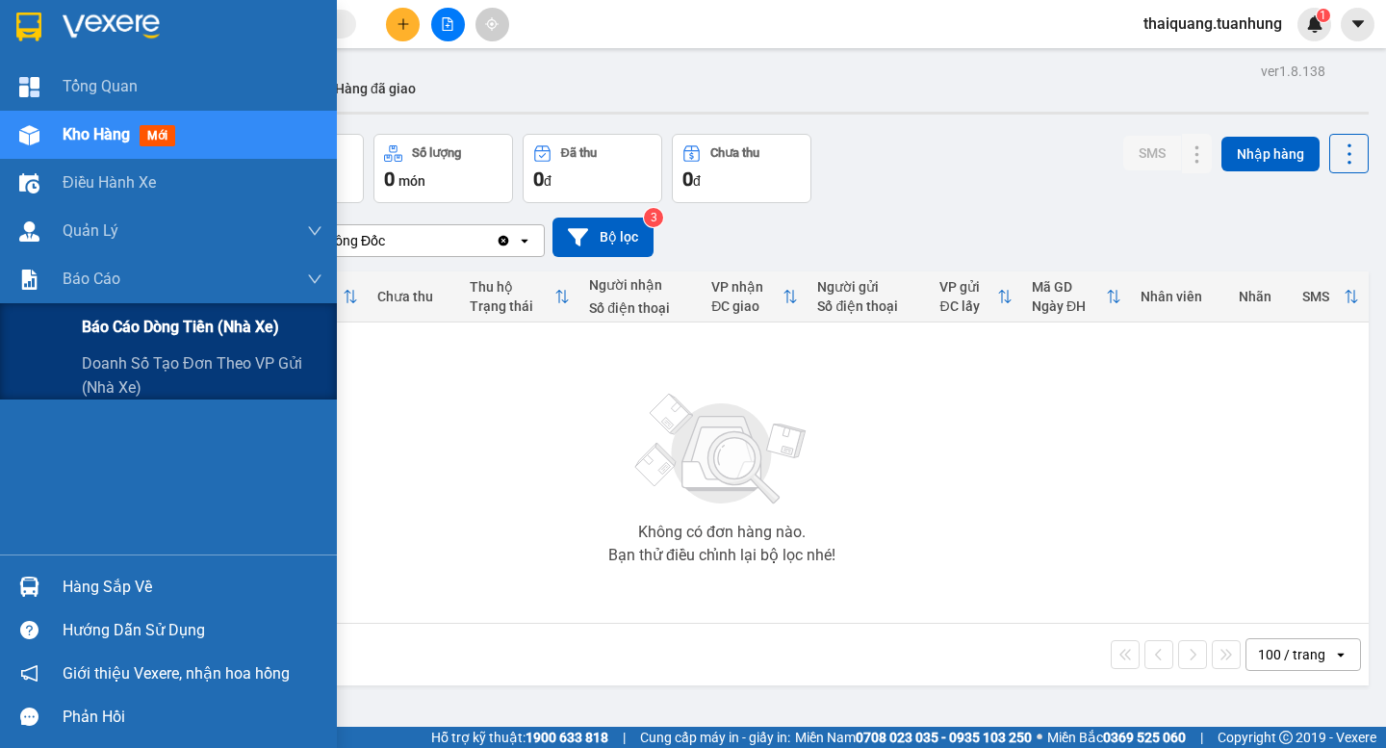
click at [127, 327] on span "Báo cáo dòng tiền (nhà xe)" at bounding box center [180, 327] width 197 height 24
